Goal: Information Seeking & Learning: Learn about a topic

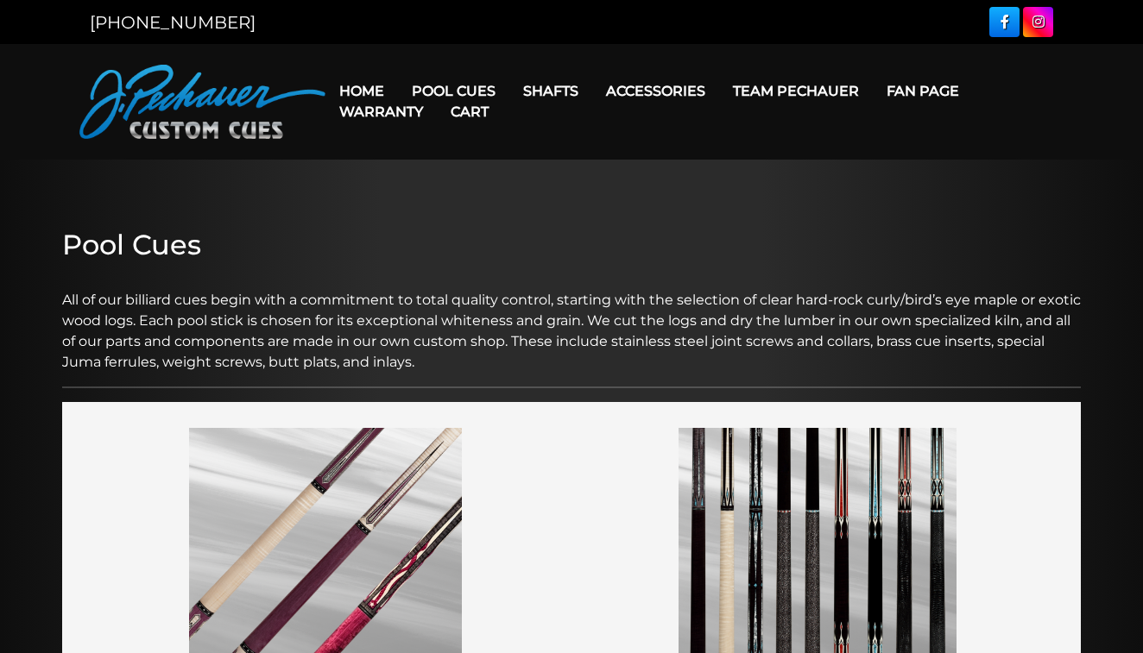
click at [381, 89] on link "Home" at bounding box center [361, 91] width 72 height 44
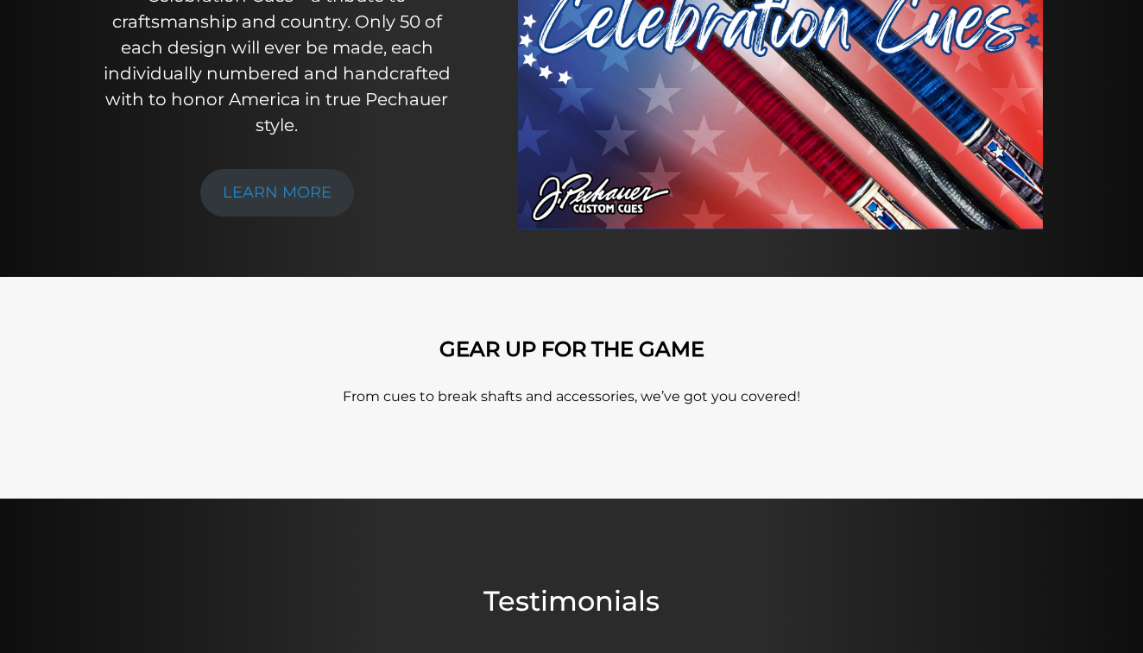
scroll to position [215, 0]
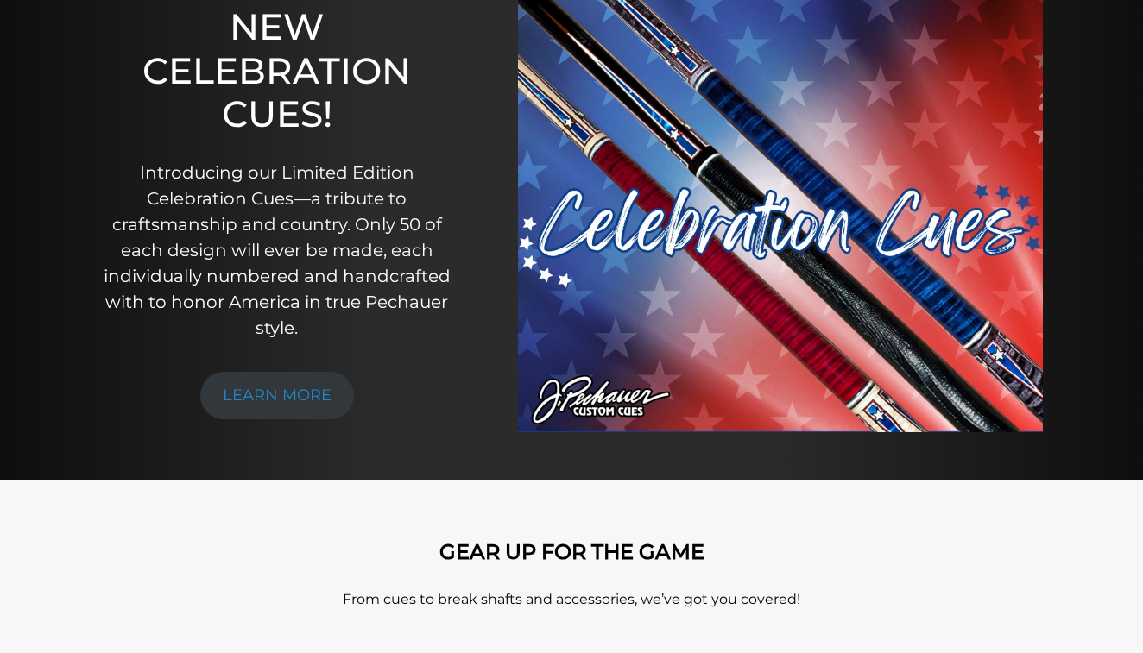
click at [542, 144] on img at bounding box center [780, 212] width 525 height 440
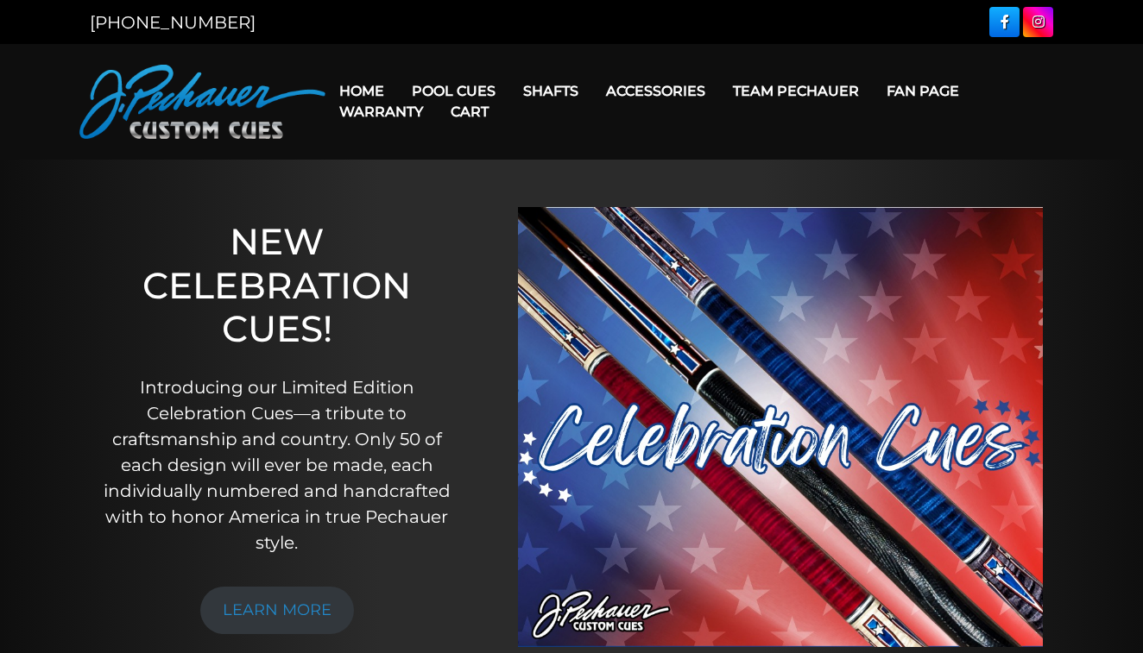
scroll to position [0, 0]
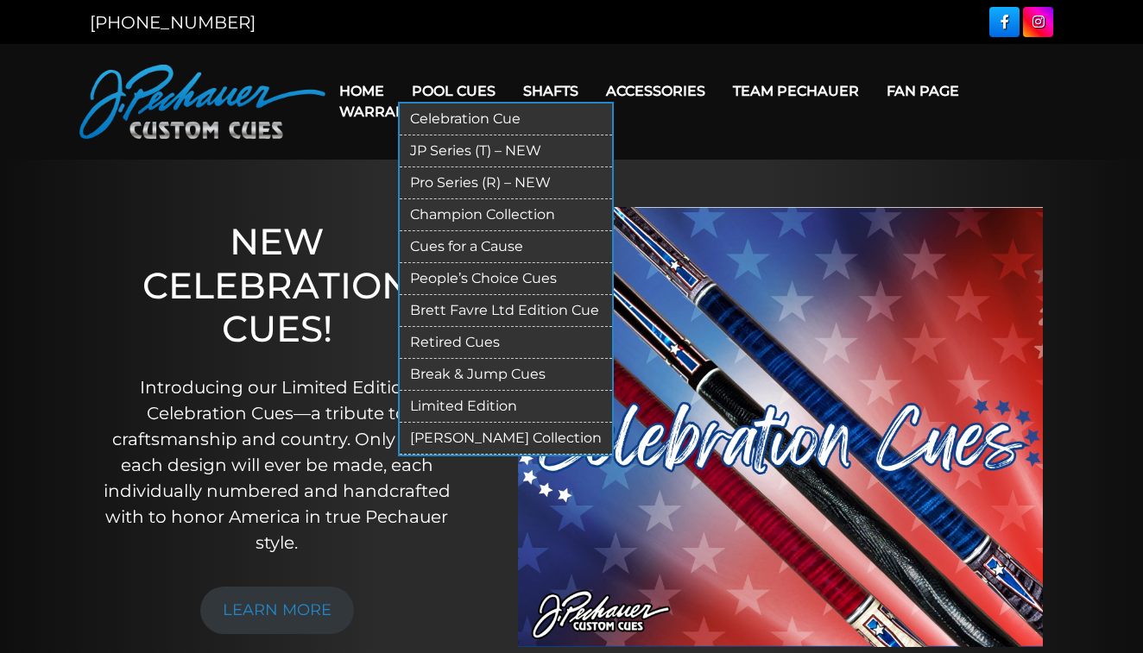
click at [478, 86] on link "Pool Cues" at bounding box center [453, 91] width 111 height 44
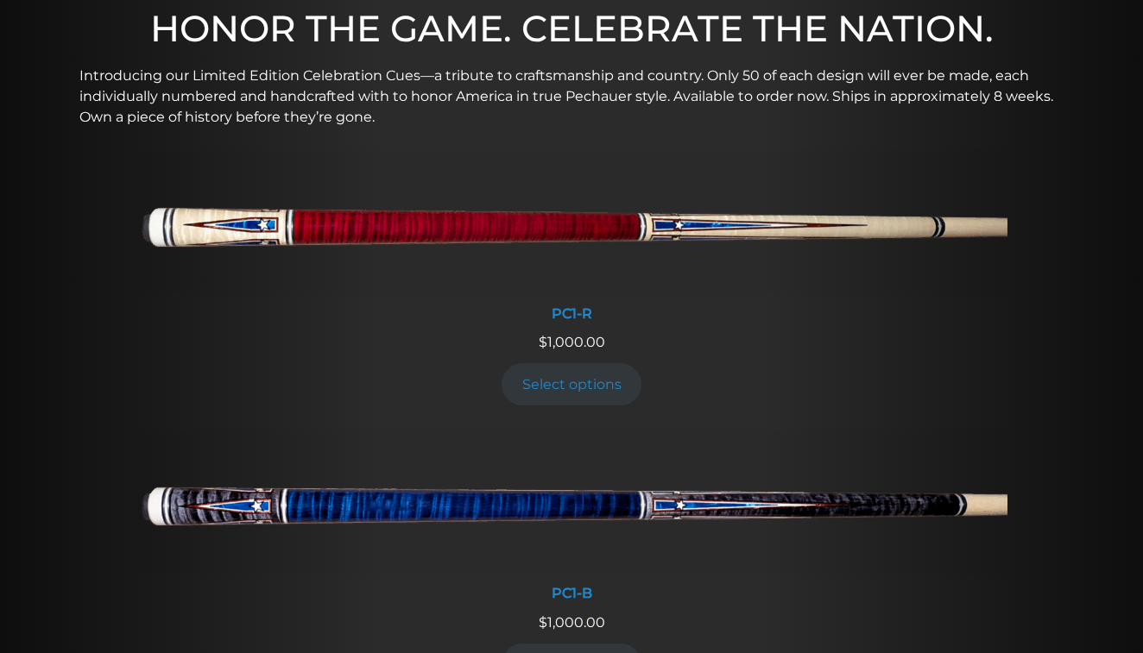
scroll to position [602, 0]
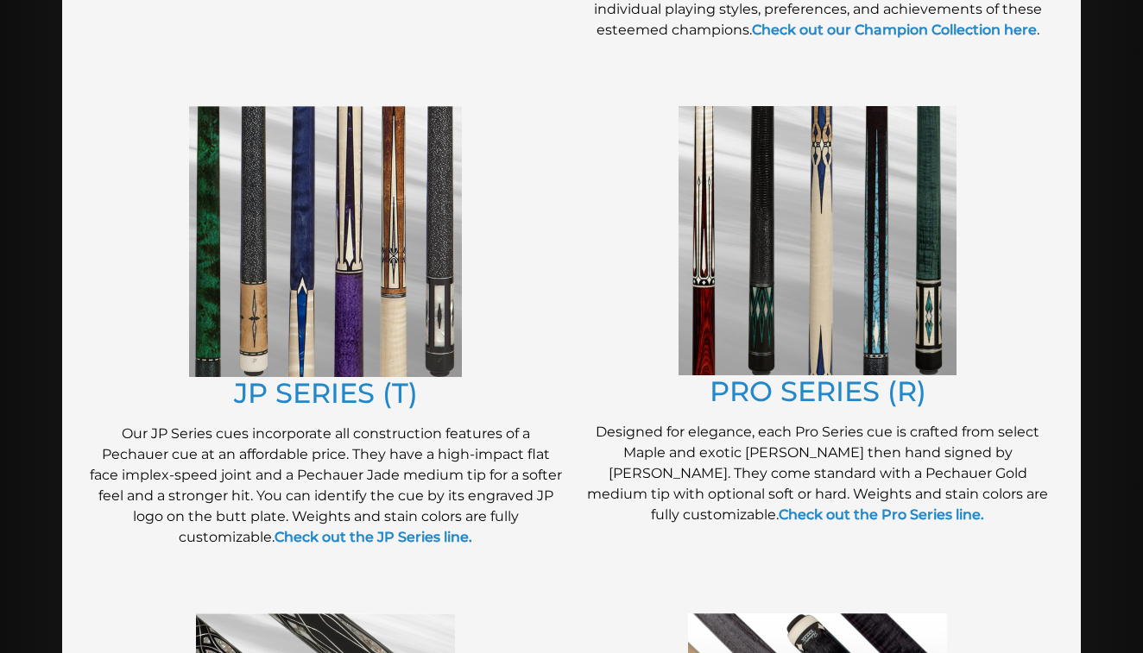
scroll to position [853, 0]
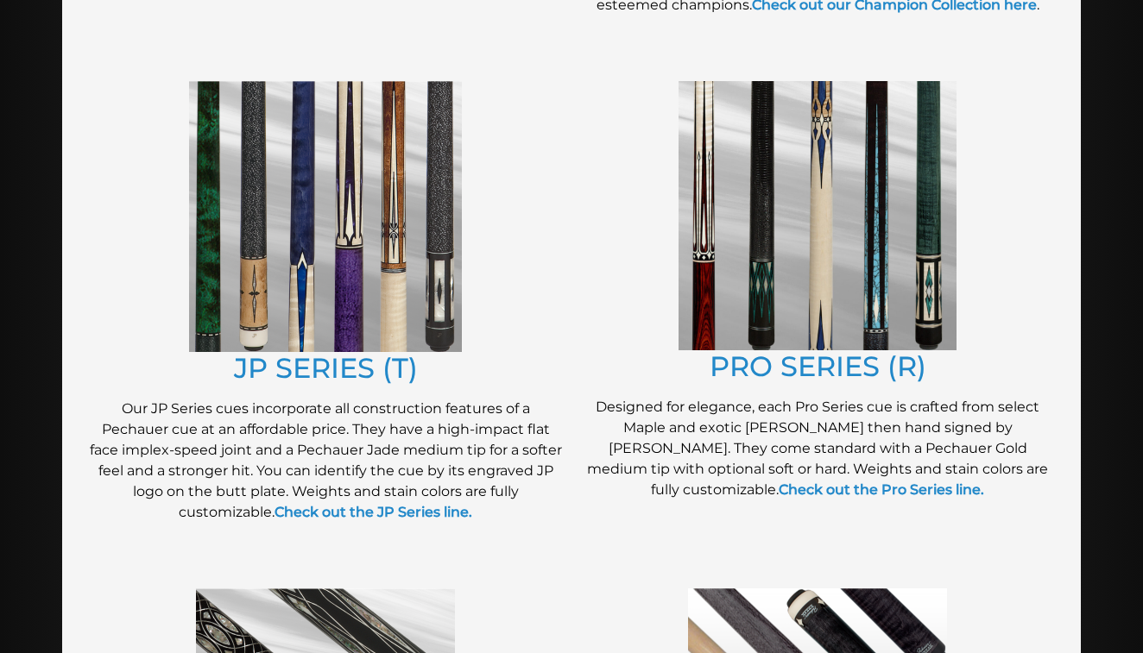
click at [725, 264] on img at bounding box center [817, 215] width 278 height 269
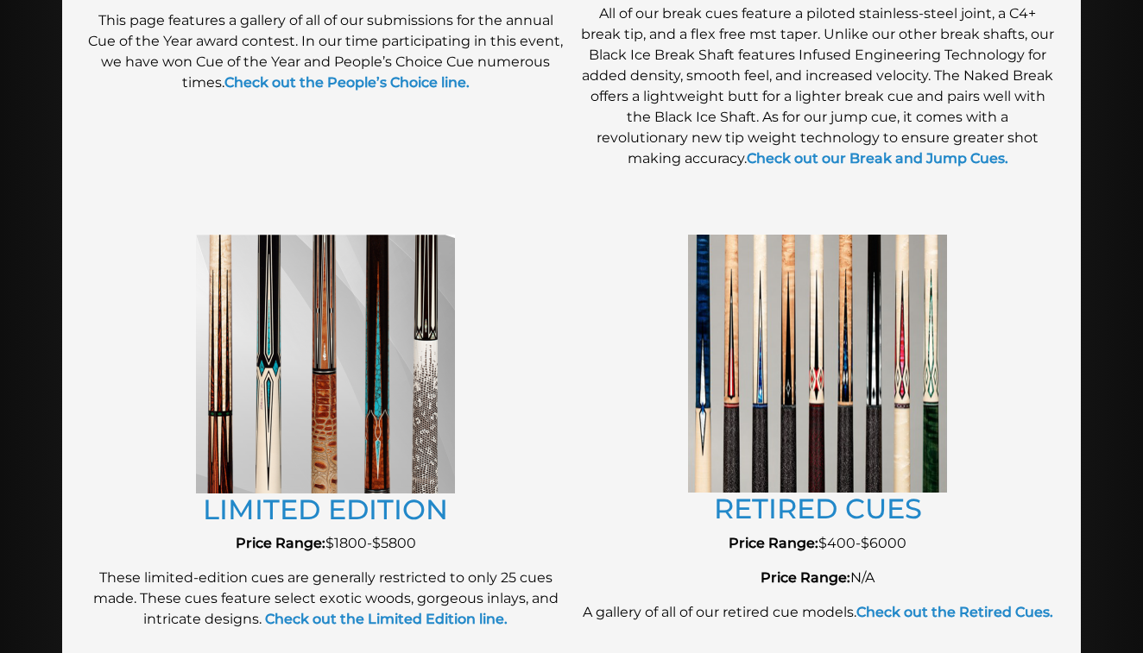
scroll to position [1738, 0]
click at [410, 292] on img at bounding box center [325, 363] width 259 height 259
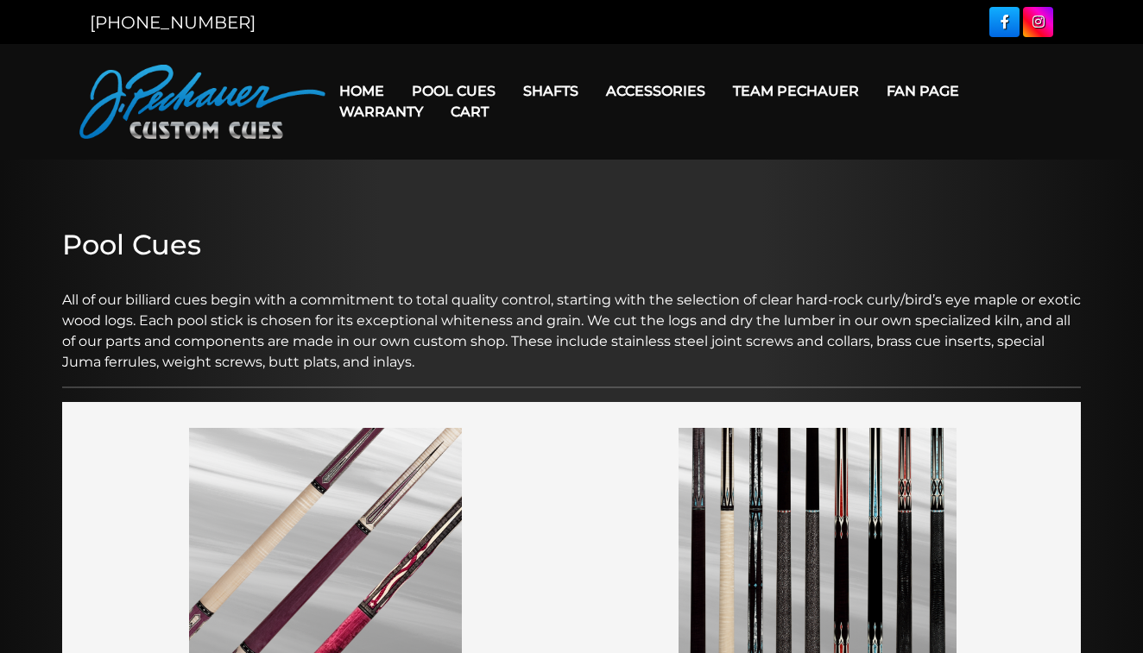
scroll to position [0, 0]
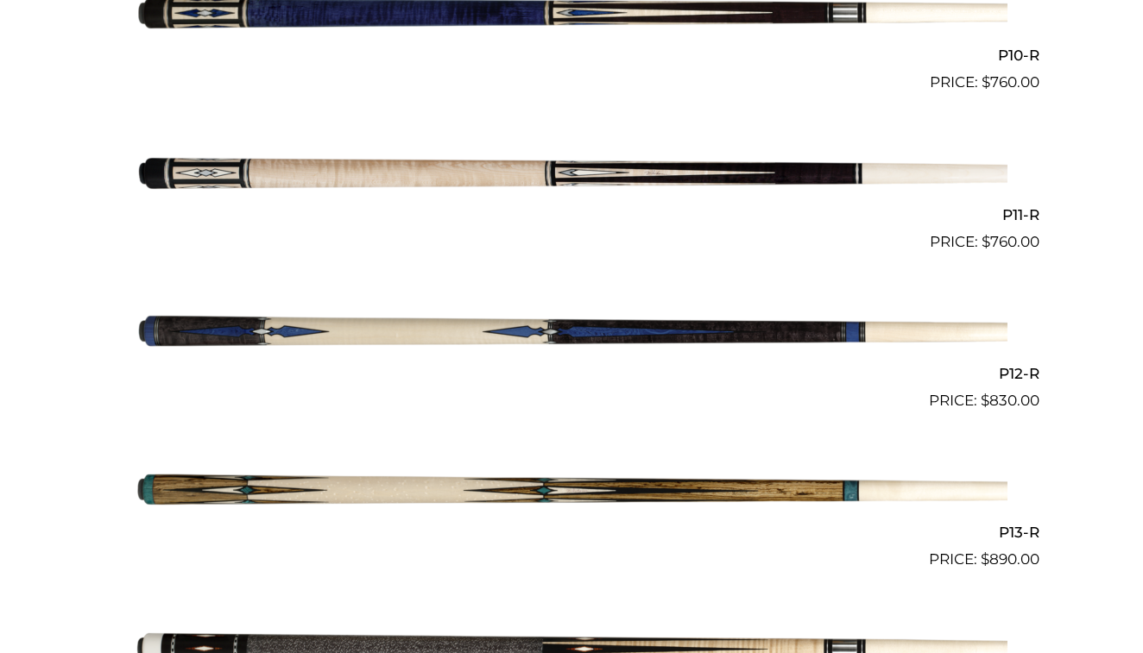
scroll to position [2012, 0]
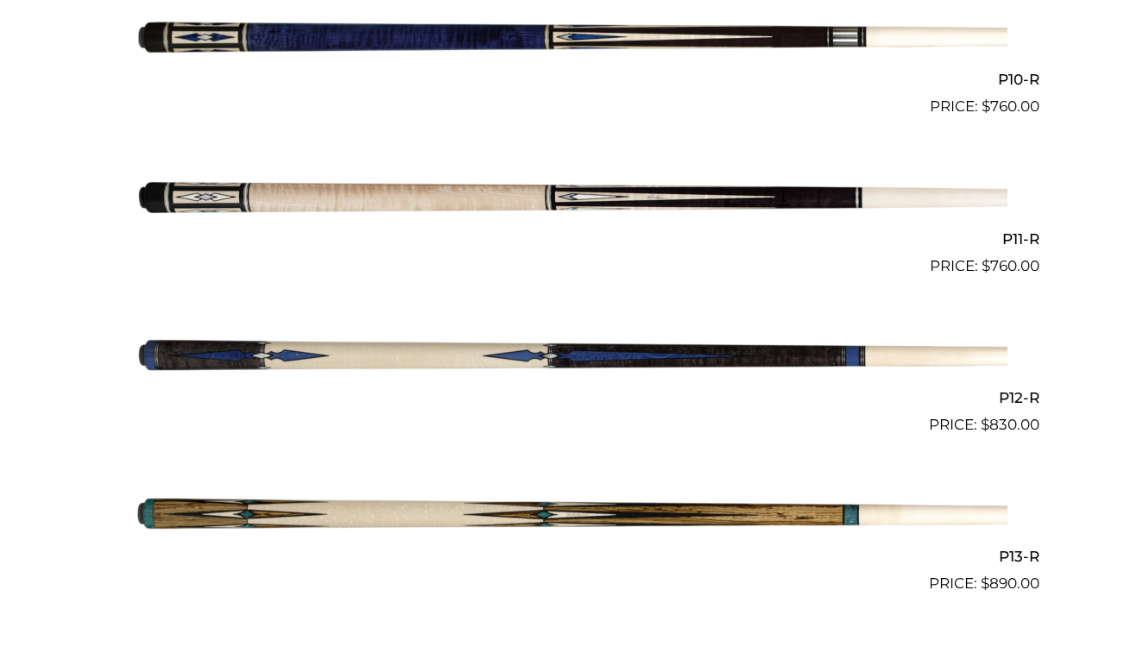
click at [639, 332] on img at bounding box center [571, 357] width 872 height 145
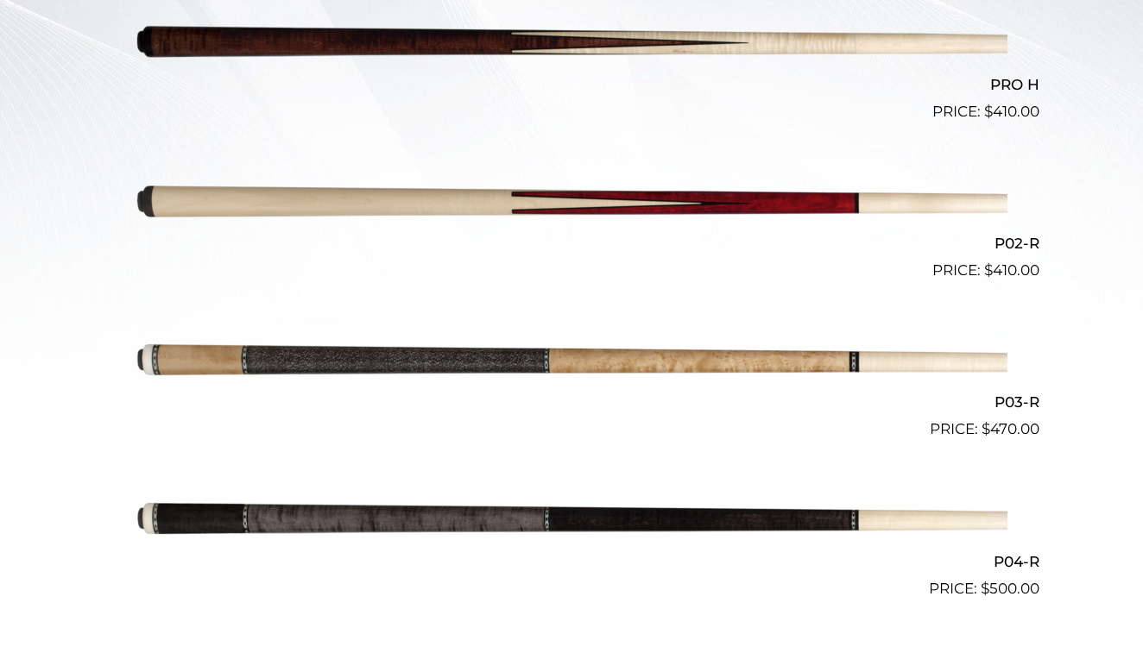
scroll to position [643, 0]
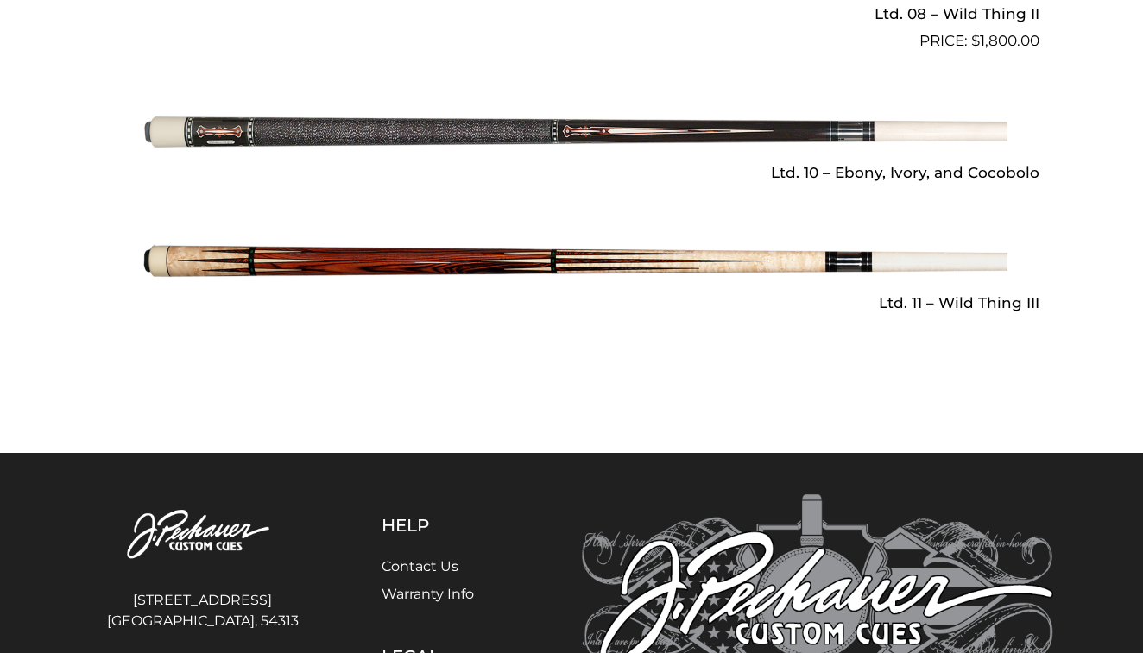
scroll to position [2752, 0]
